Goal: Task Accomplishment & Management: Use online tool/utility

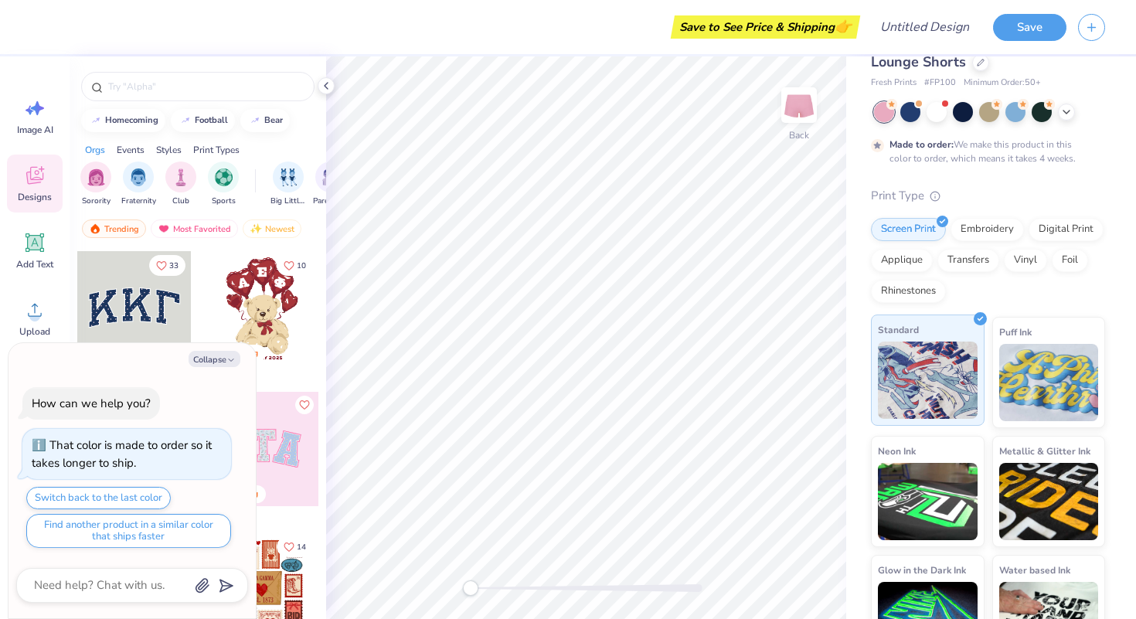
scroll to position [91, 0]
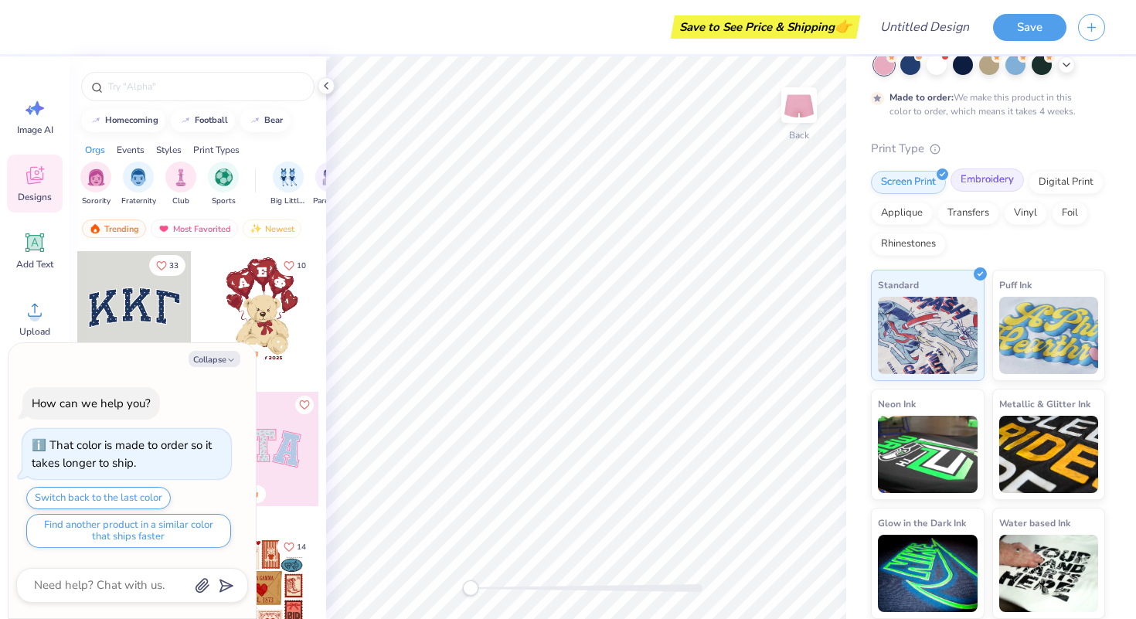
click at [993, 188] on div "Embroidery" at bounding box center [987, 179] width 73 height 23
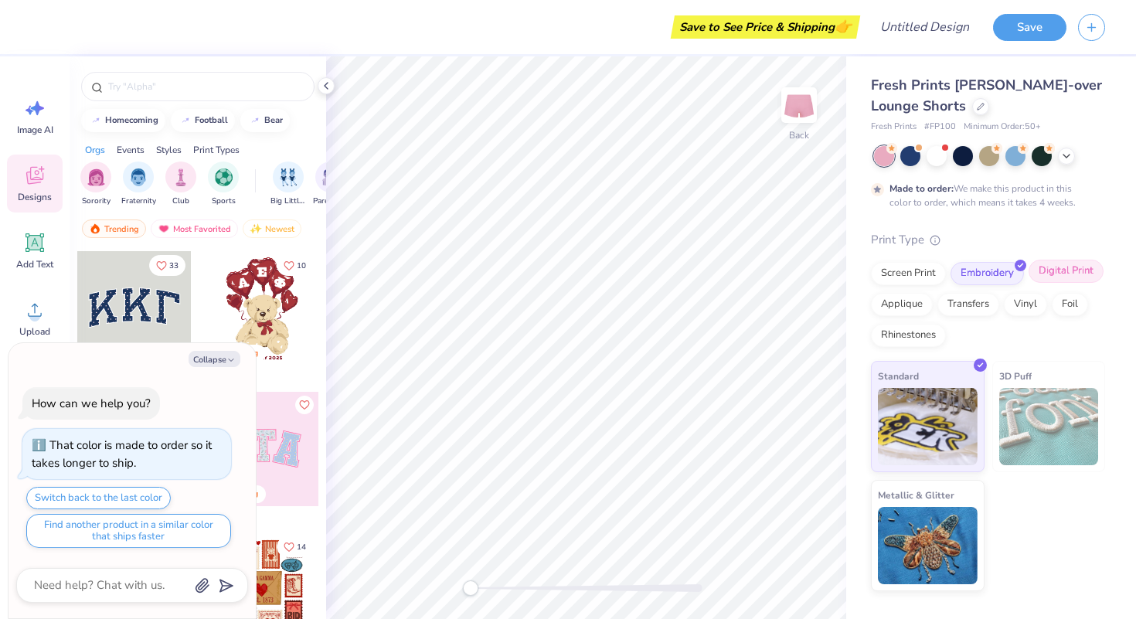
click at [1046, 267] on div "Digital Print" at bounding box center [1066, 271] width 75 height 23
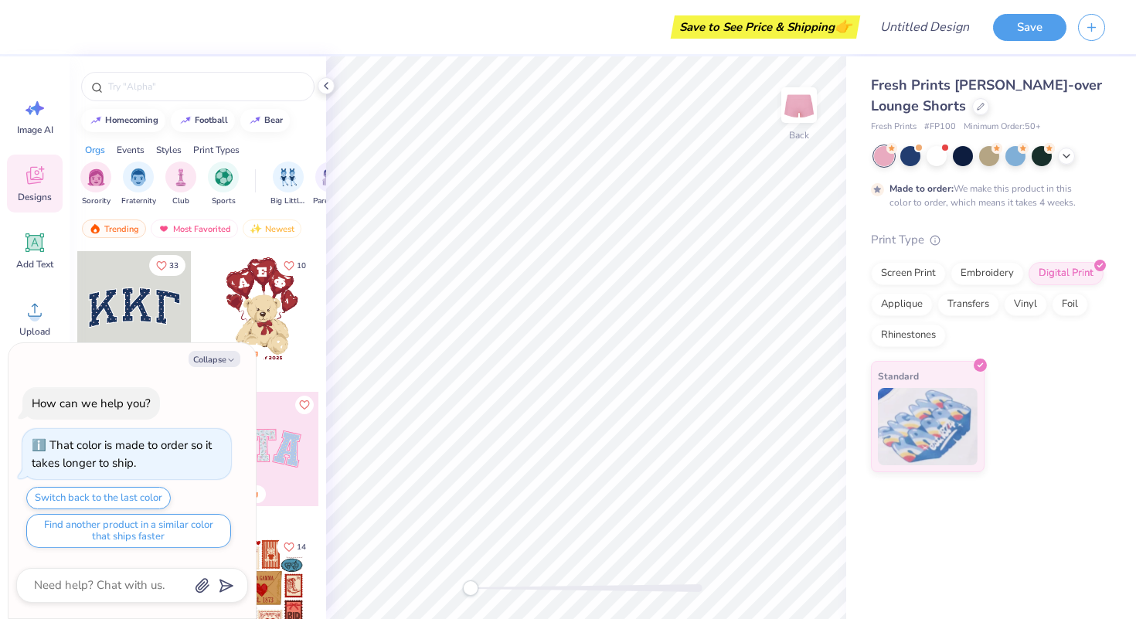
click at [216, 368] on div "Collapse How can we help you? That color is made to order so it takes longer to…" at bounding box center [132, 481] width 247 height 276
click at [213, 361] on button "Collapse" at bounding box center [215, 359] width 52 height 16
type textarea "x"
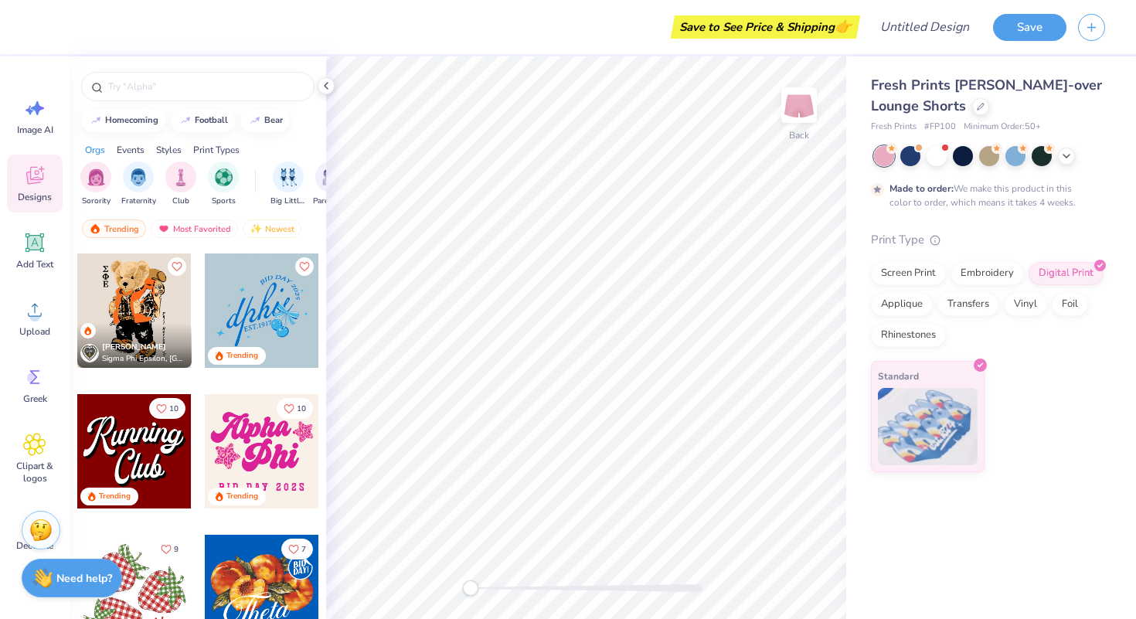
scroll to position [1414, 0]
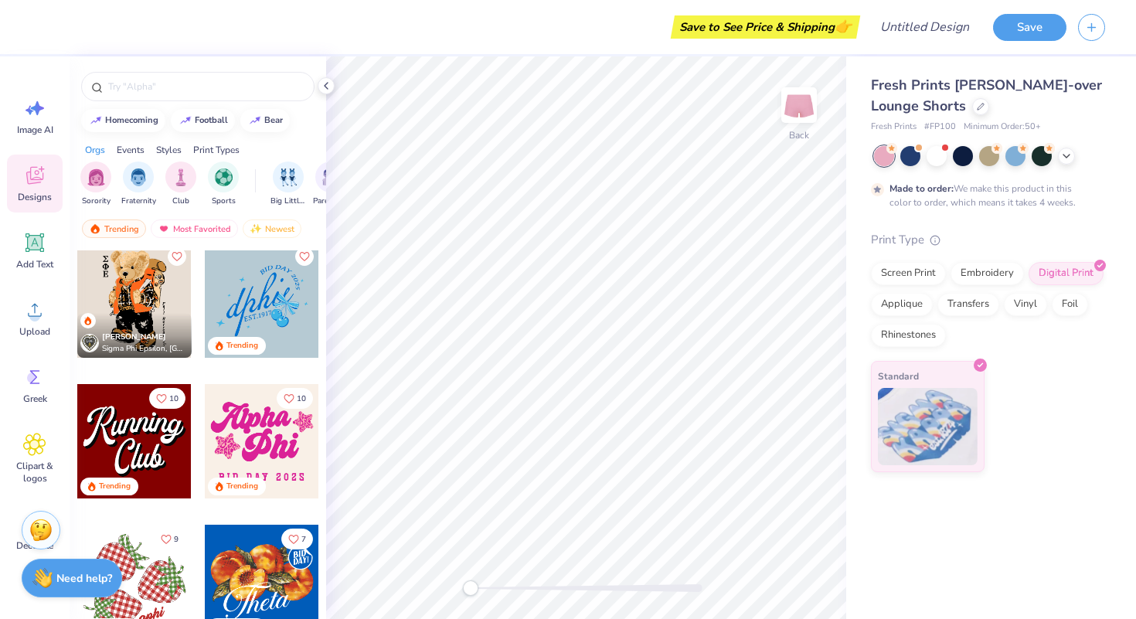
click at [239, 441] on div at bounding box center [262, 441] width 114 height 114
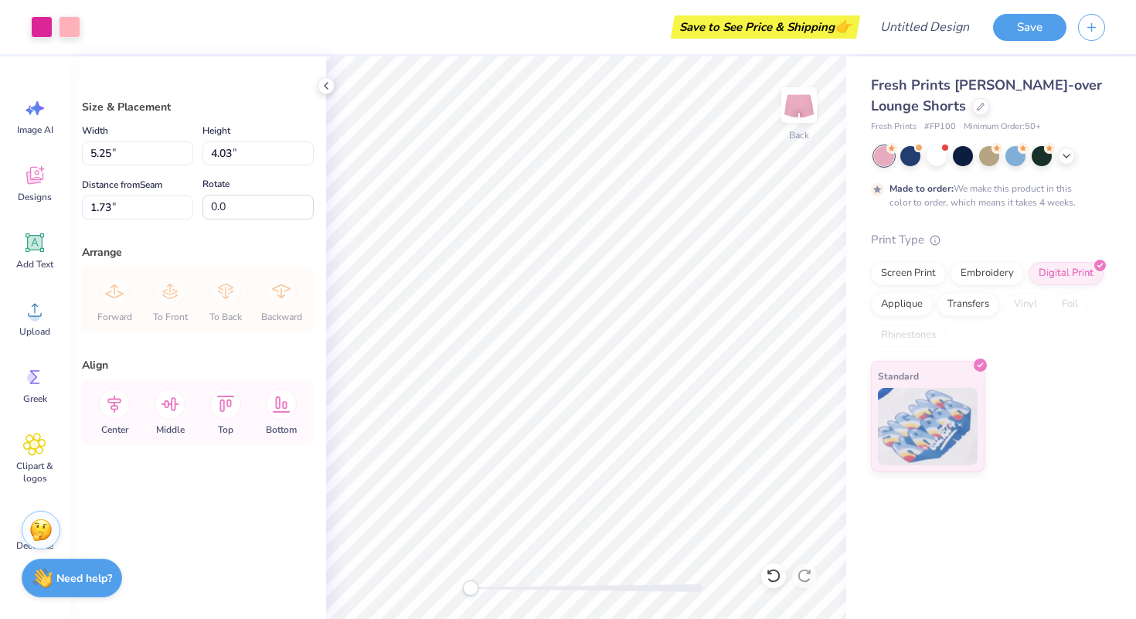
type input "1.28"
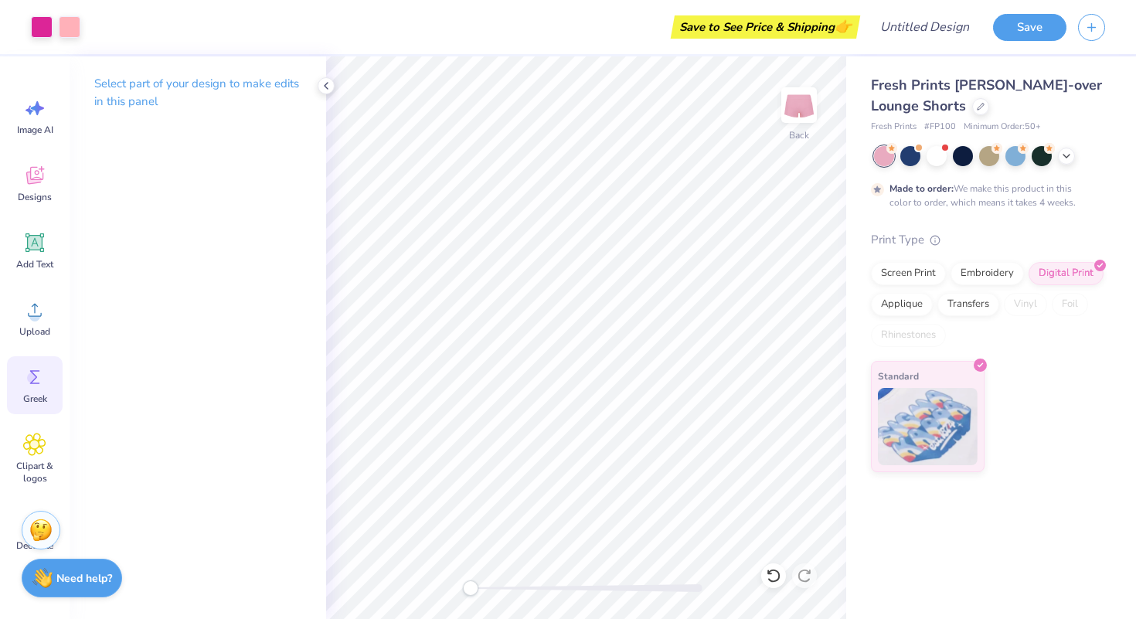
click at [46, 383] on icon at bounding box center [34, 377] width 23 height 23
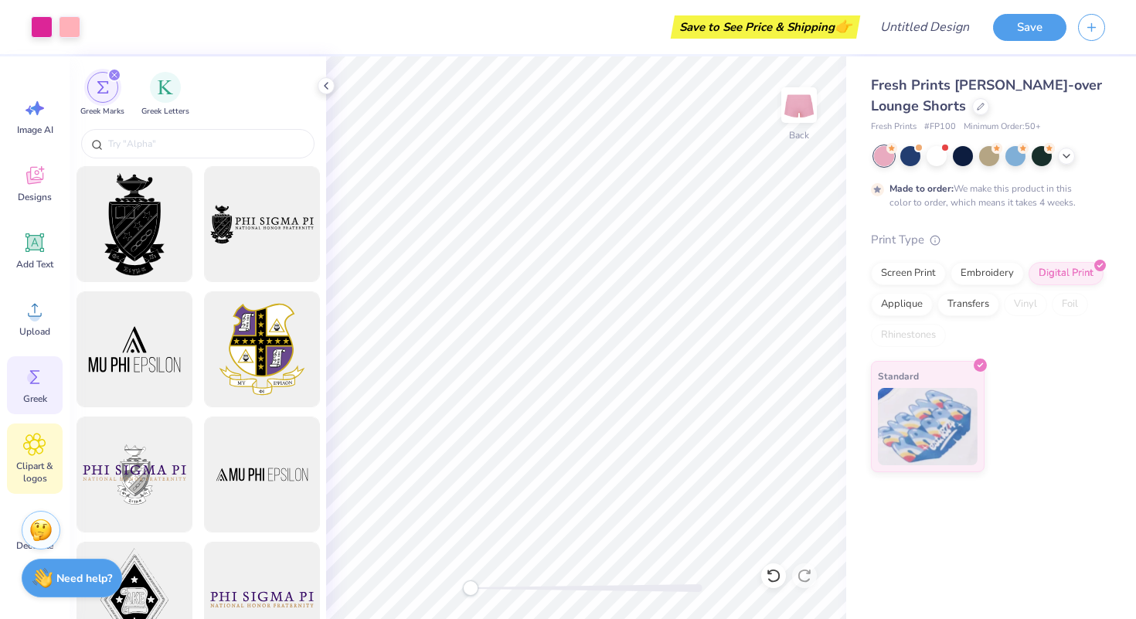
click at [48, 468] on span "Clipart & logos" at bounding box center [34, 472] width 51 height 25
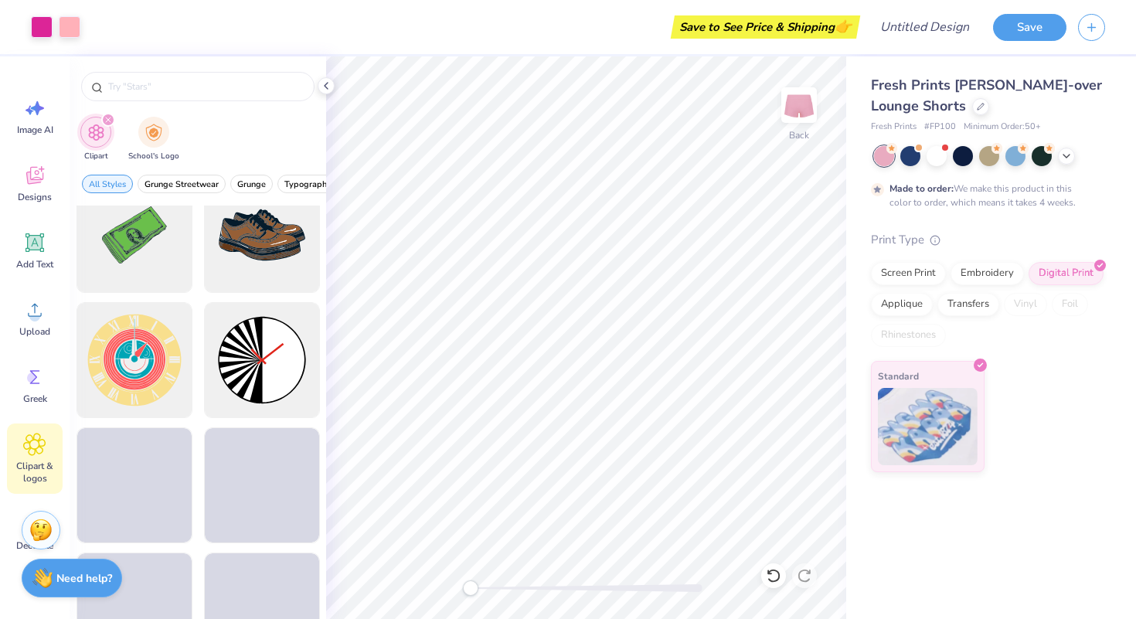
scroll to position [409, 0]
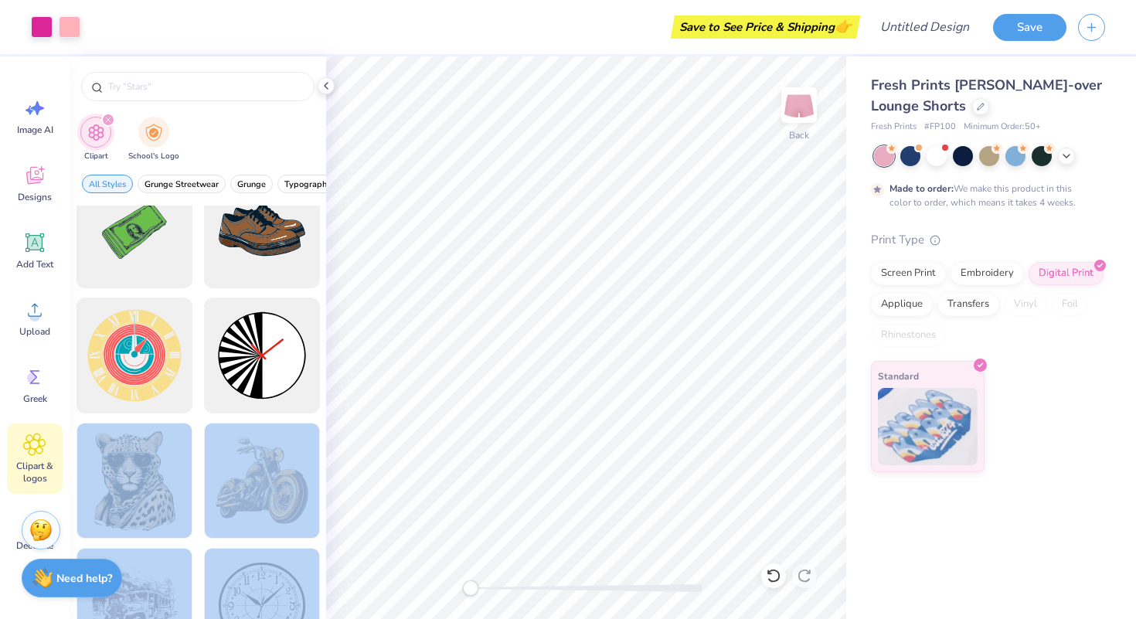
click at [386, 344] on div "Art colors Save to See Price & Shipping 👉 Design Title Save Image AI Designs Ad…" at bounding box center [568, 309] width 1136 height 619
click at [160, 494] on div at bounding box center [134, 481] width 128 height 128
